Goal: Information Seeking & Learning: Learn about a topic

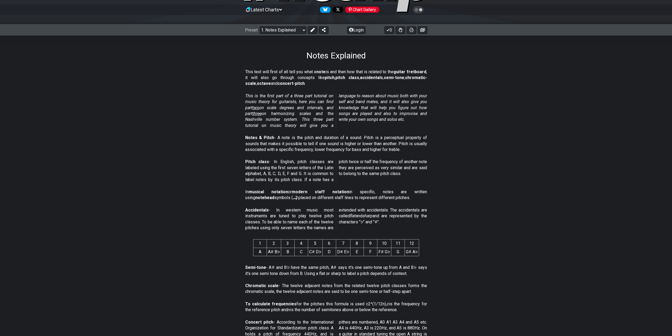
scroll to position [106, 0]
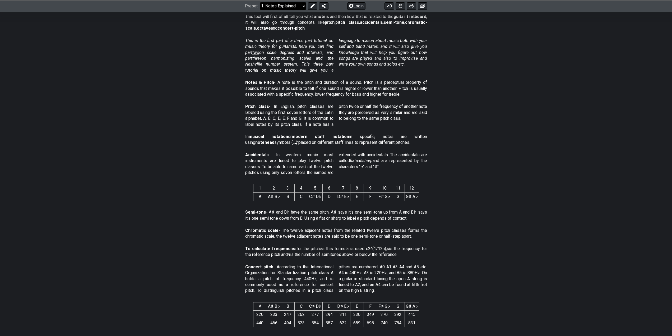
click at [298, 6] on select "Welcome to #fretflip! Initial Preset Custom Preset Minor Pentatonic Major Penta…" at bounding box center [283, 5] width 47 height 7
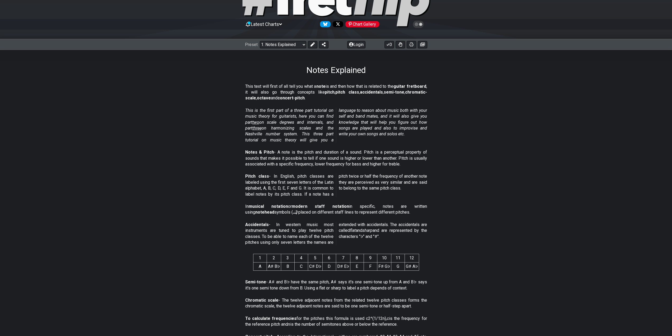
scroll to position [0, 0]
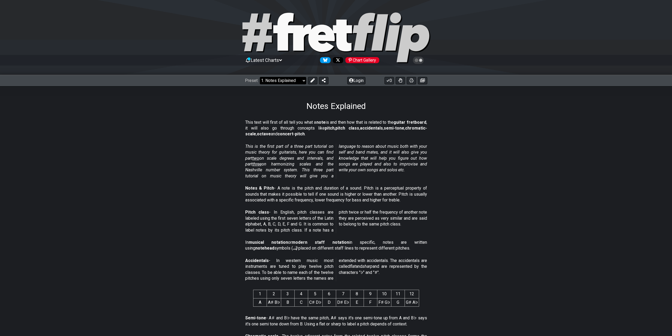
click at [293, 80] on select "Welcome to #fretflip! Initial Preset Custom Preset Minor Pentatonic Major Penta…" at bounding box center [283, 80] width 47 height 7
click at [260, 77] on select "Welcome to #fretflip! Initial Preset Custom Preset Minor Pentatonic Major Penta…" at bounding box center [283, 80] width 47 height 7
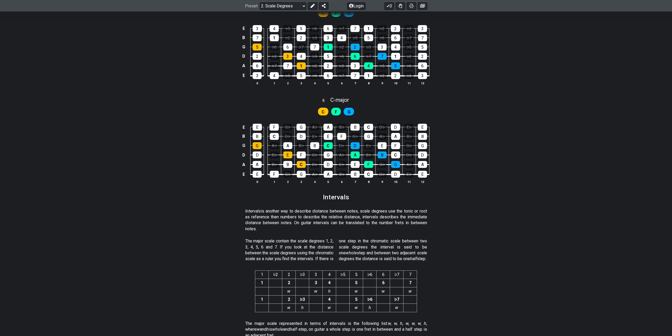
scroll to position [1216, 0]
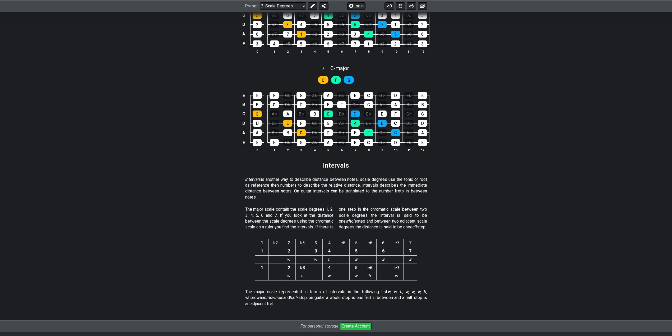
drag, startPoint x: 246, startPoint y: 134, endPoint x: 496, endPoint y: 140, distance: 249.9
click at [473, 135] on div "E E F G♭ G A♭ A B♭ B C D♭ D E♭ E B B C D♭ D E♭ E F G♭ G A♭ A B♭ B G G A♭ A B♭ B…" at bounding box center [336, 122] width 672 height 74
drag, startPoint x: 489, startPoint y: 142, endPoint x: 233, endPoint y: 104, distance: 258.6
click at [226, 107] on div "E E F G♭ G A♭ A B♭ B C D♭ D E♭ E B B C D♭ D E♭ E F G♭ G A♭ A B♭ B G G A♭ A B♭ B…" at bounding box center [336, 122] width 672 height 74
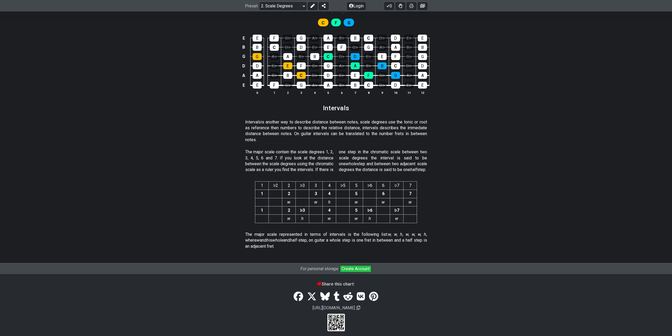
scroll to position [1283, 0]
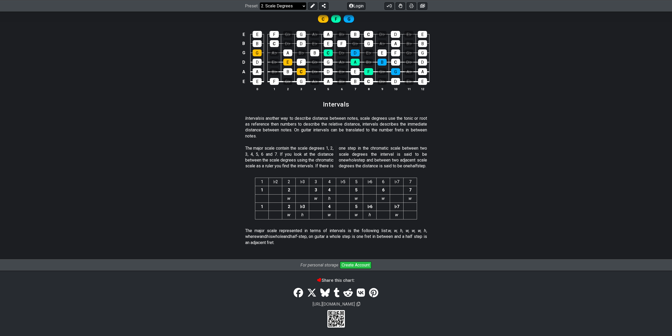
click at [298, 8] on select "Welcome to #fretflip! Initial Preset Custom Preset Minor Pentatonic Major Penta…" at bounding box center [283, 5] width 47 height 7
click at [260, 10] on select "Welcome to #fretflip! Initial Preset Custom Preset Minor Pentatonic Major Penta…" at bounding box center [283, 5] width 47 height 7
select select "/harmonizing-scales"
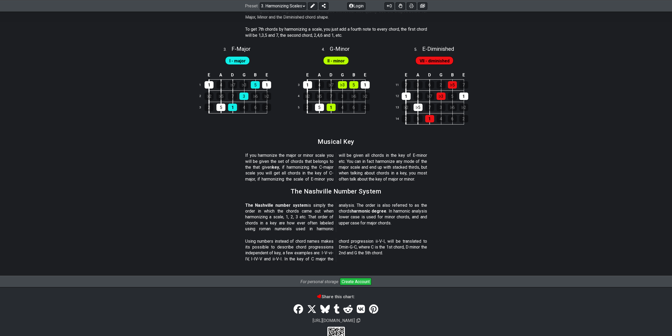
scroll to position [522, 0]
